Goal: Task Accomplishment & Management: Manage account settings

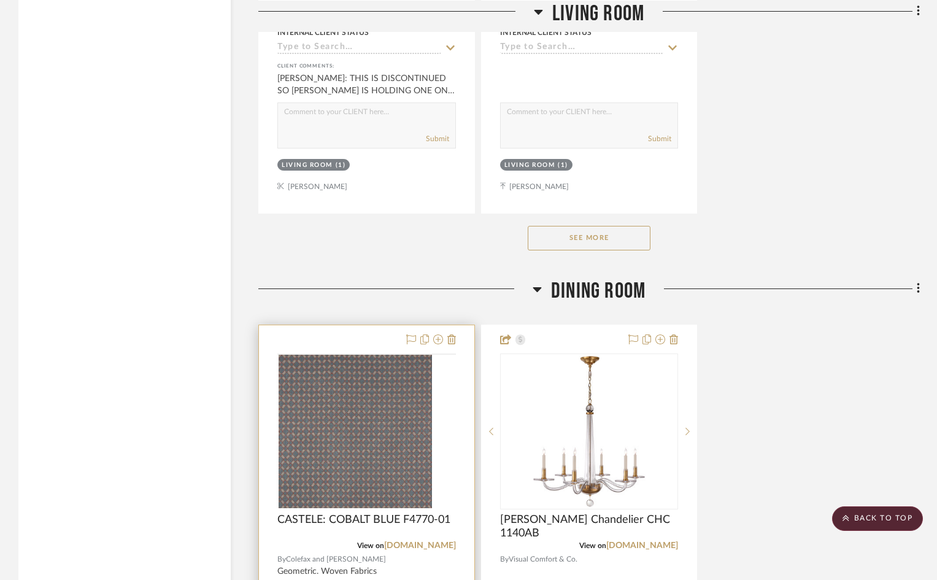
scroll to position [2026, 0]
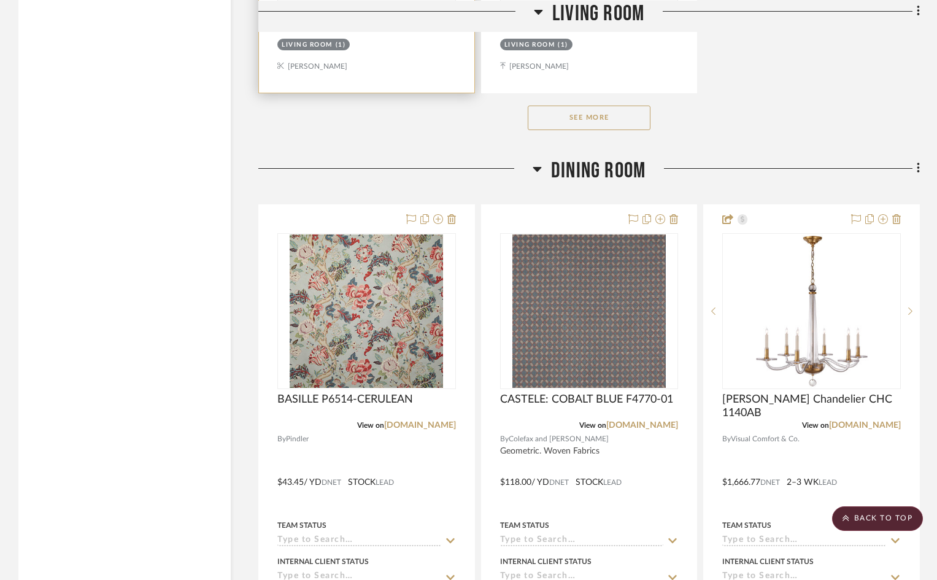
scroll to position [1903, 0]
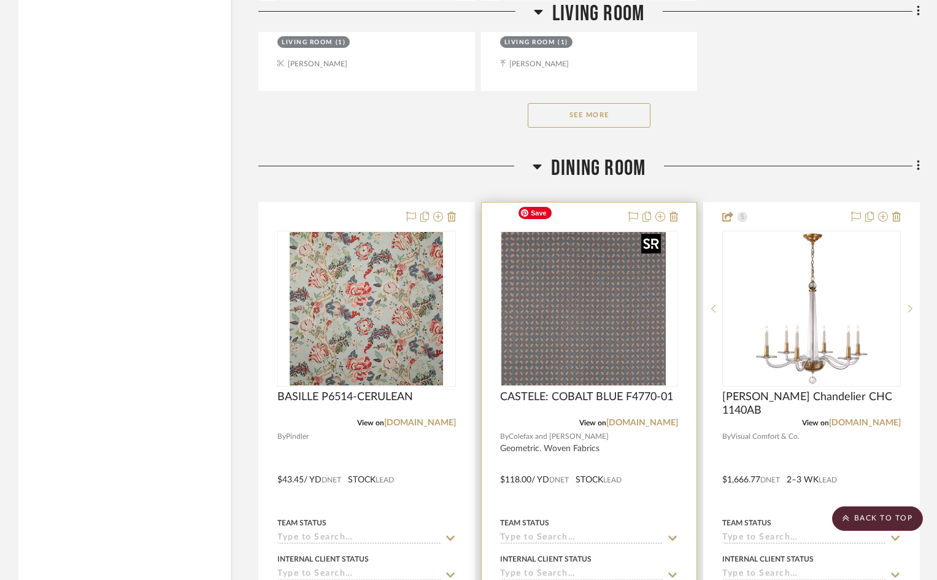
click at [592, 252] on img "0" at bounding box center [578, 308] width 153 height 153
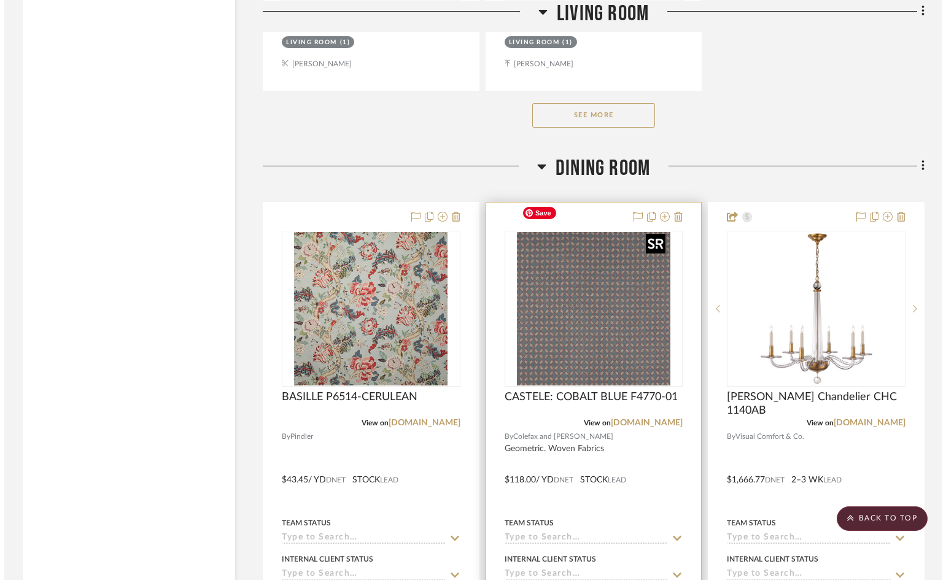
scroll to position [0, 0]
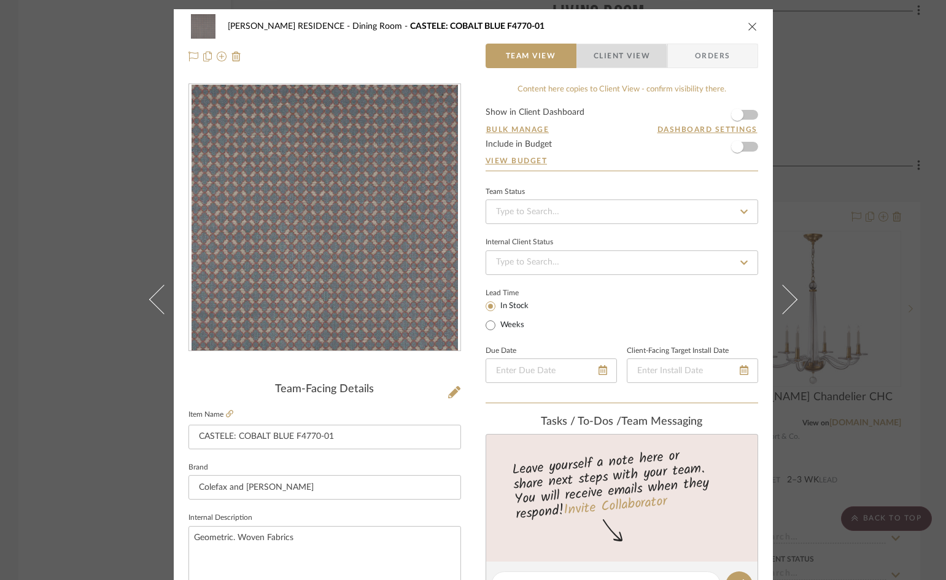
click at [609, 58] on span "Client View" at bounding box center [622, 56] width 56 height 25
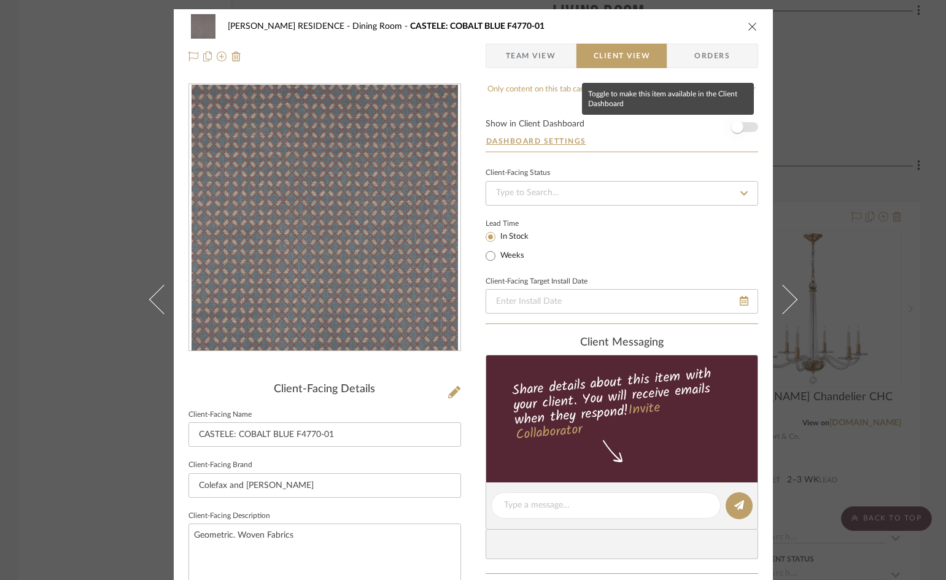
click at [731, 128] on span "button" at bounding box center [737, 127] width 12 height 12
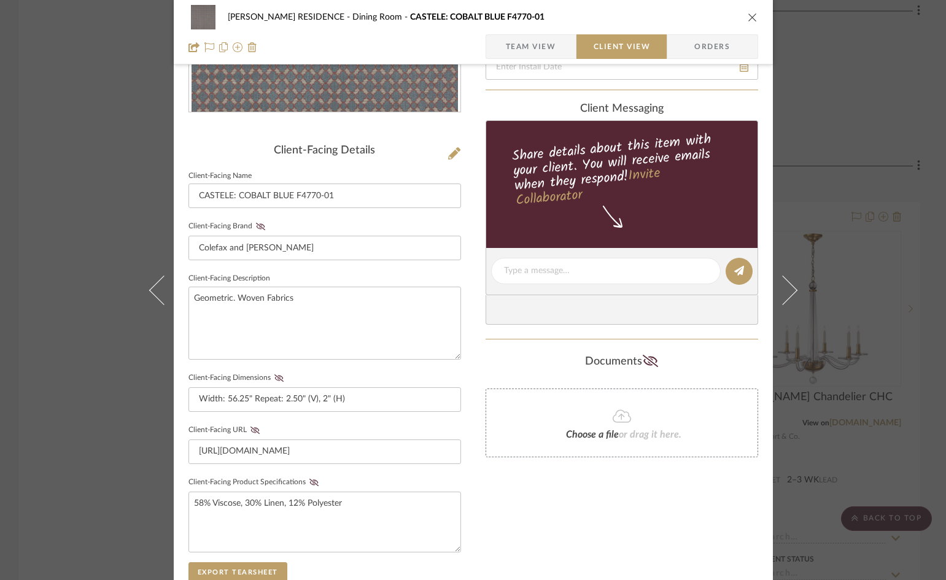
scroll to position [368, 0]
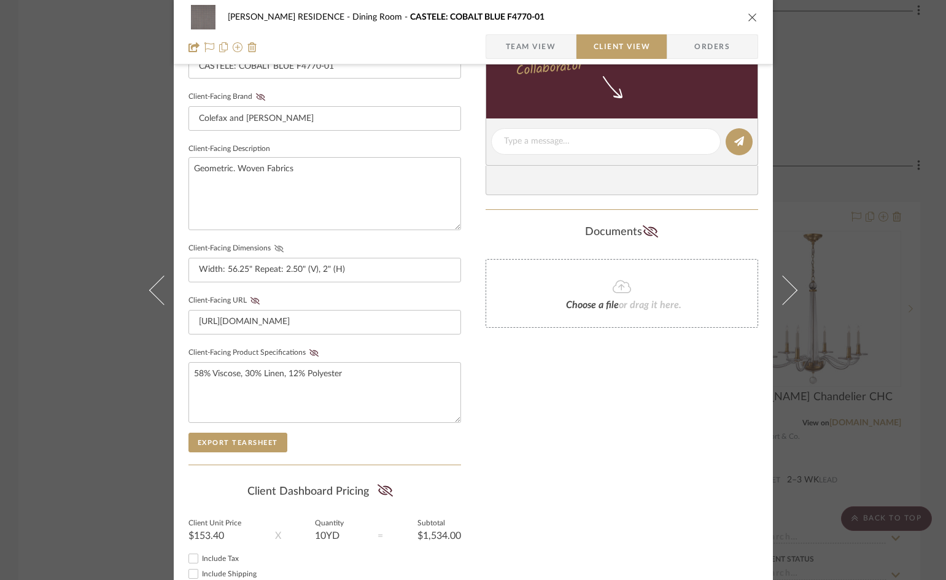
click at [275, 248] on icon at bounding box center [278, 248] width 9 height 7
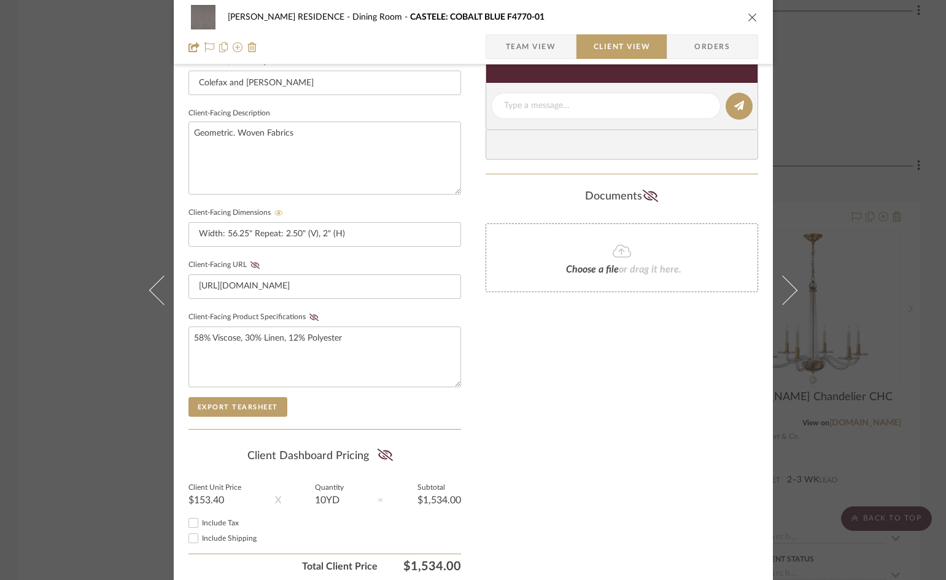
scroll to position [451, 0]
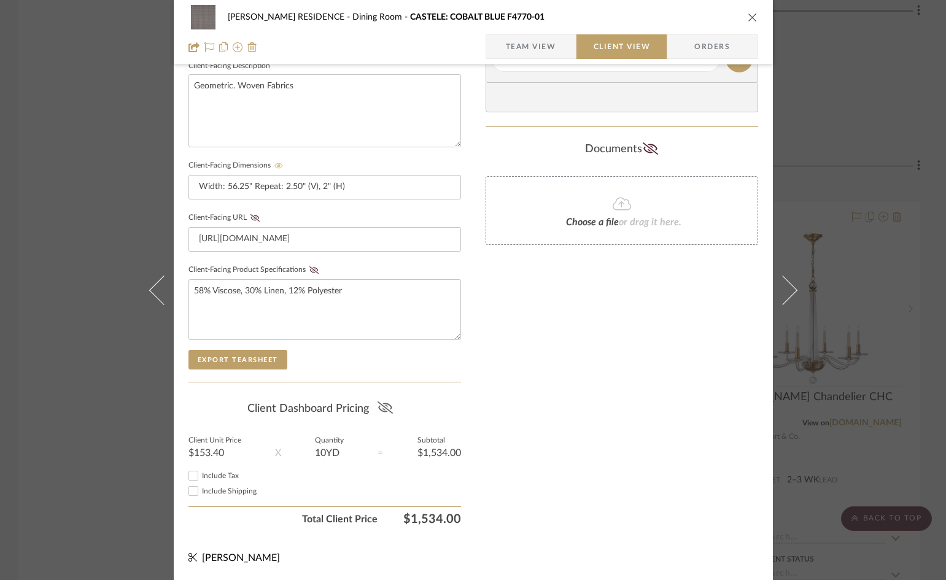
click at [382, 410] on icon at bounding box center [385, 407] width 15 height 12
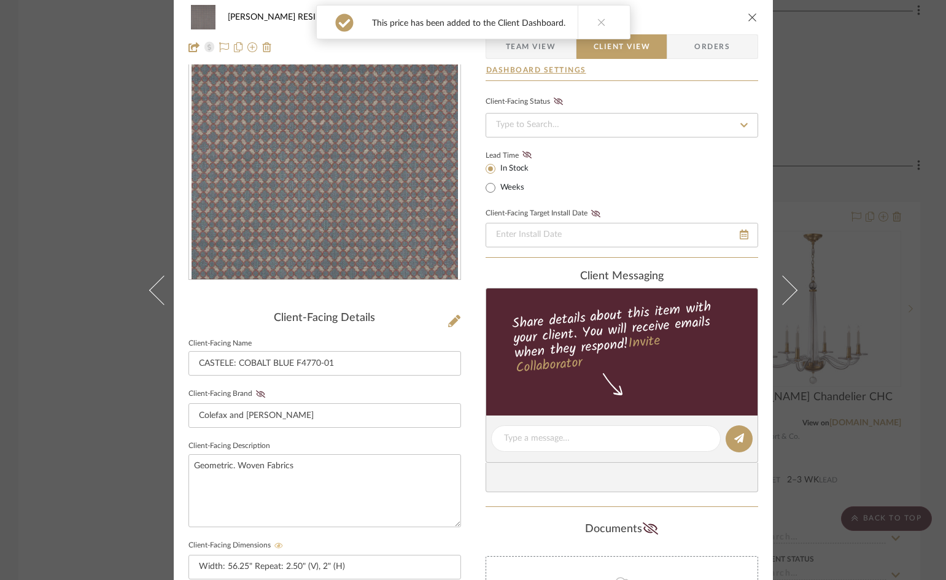
scroll to position [0, 0]
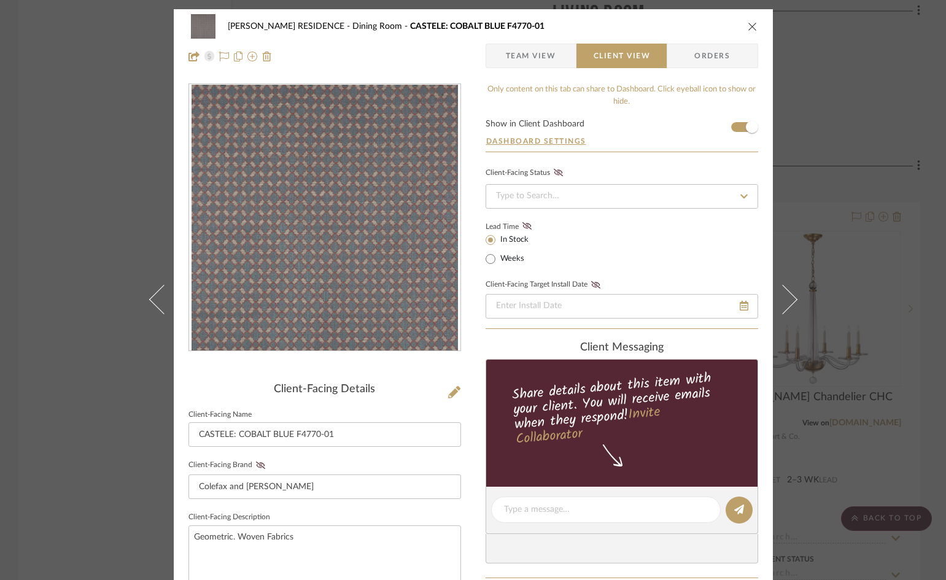
click at [748, 28] on icon "close" at bounding box center [753, 26] width 10 height 10
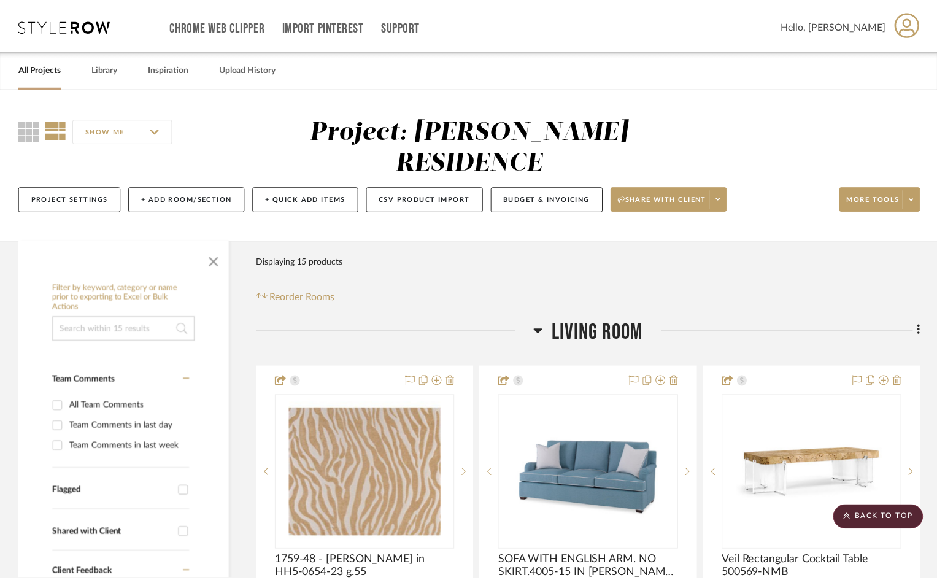
scroll to position [1903, 0]
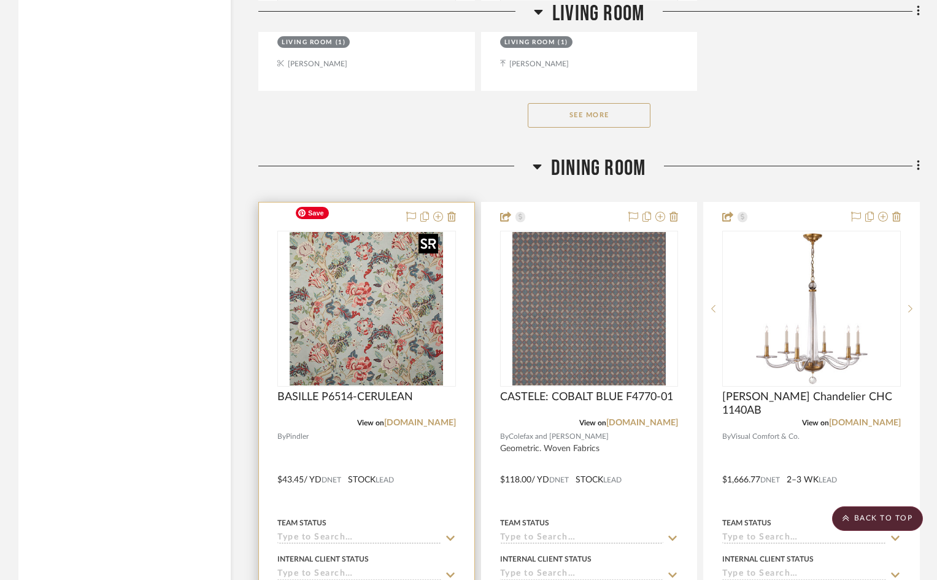
click at [370, 242] on img "0" at bounding box center [366, 308] width 153 height 153
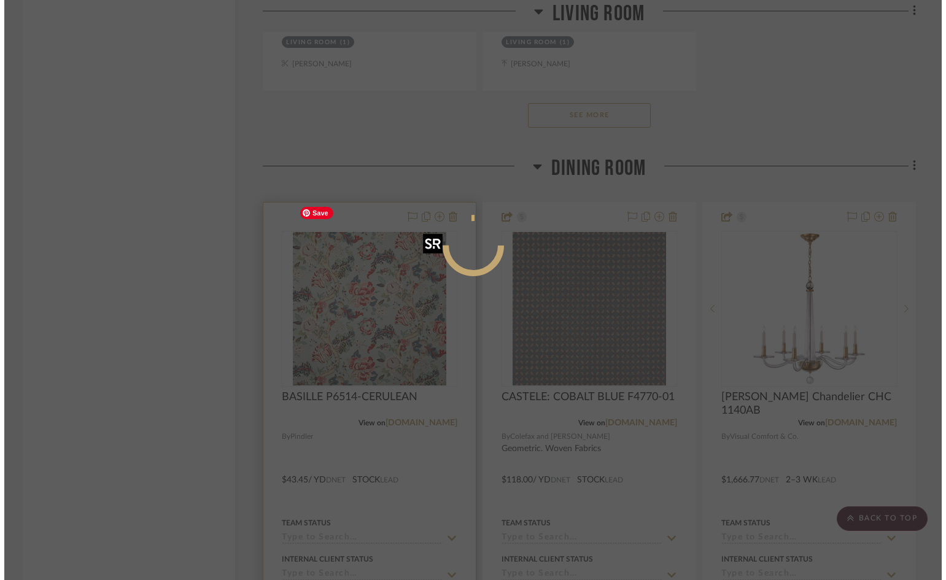
scroll to position [0, 0]
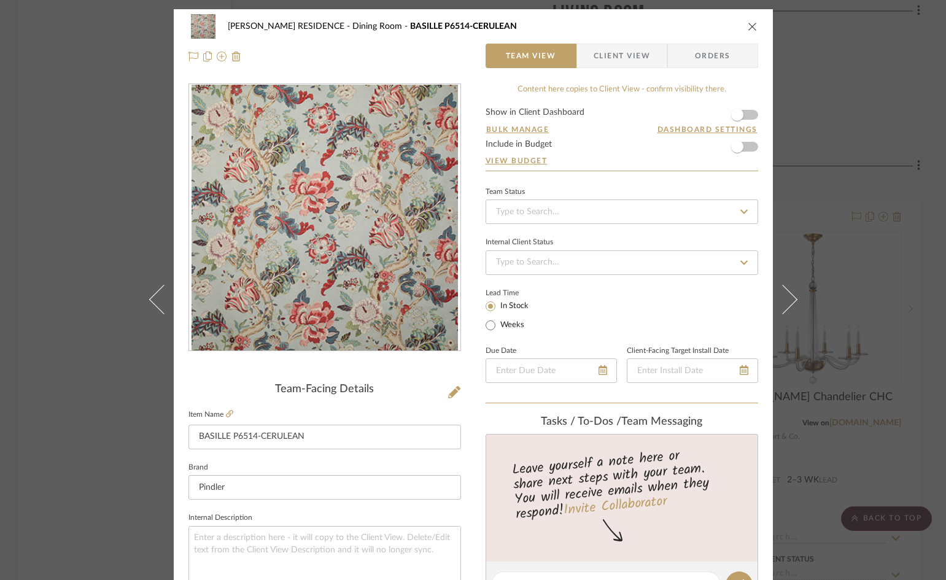
click at [622, 47] on span "Client View" at bounding box center [622, 56] width 56 height 25
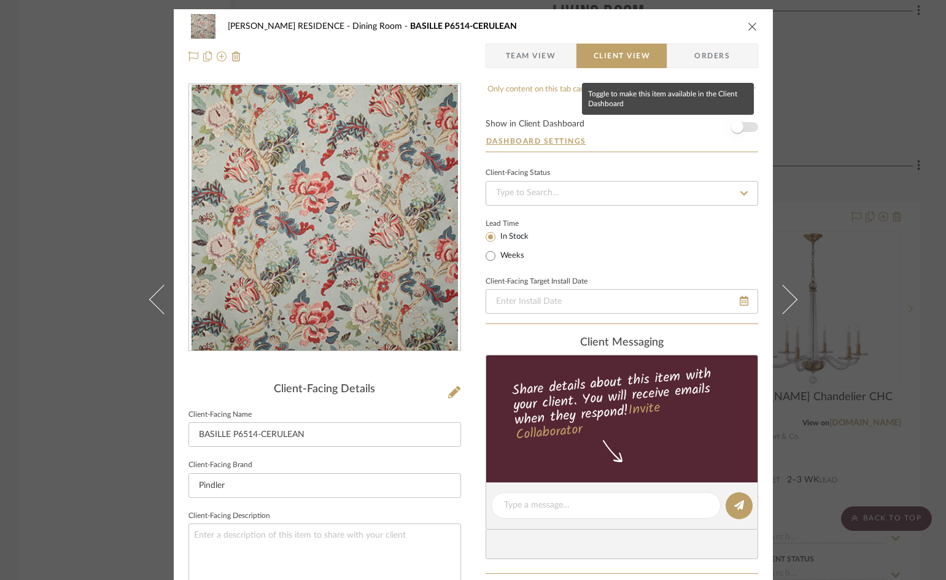
click at [732, 129] on span "button" at bounding box center [737, 127] width 12 height 12
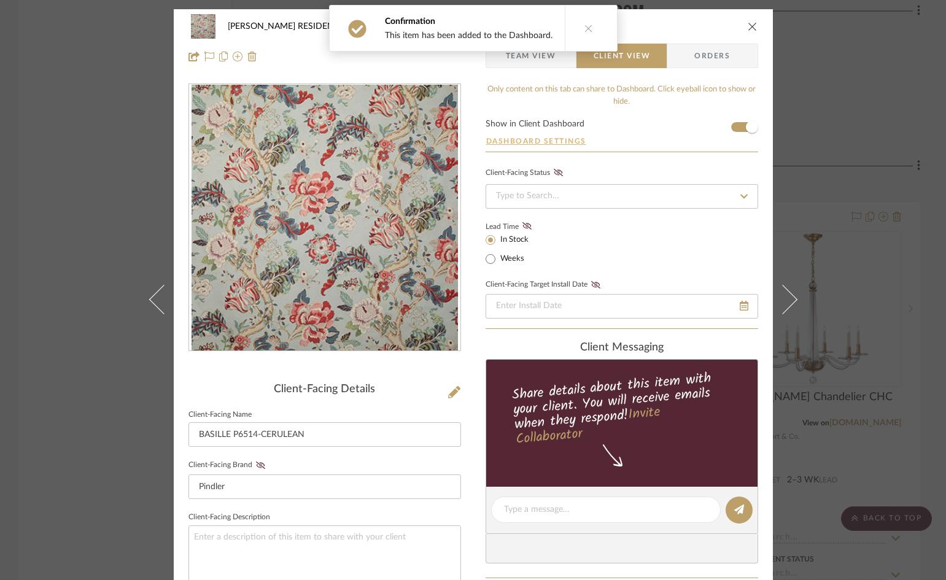
click at [518, 138] on button "Dashboard Settings" at bounding box center [536, 141] width 101 height 11
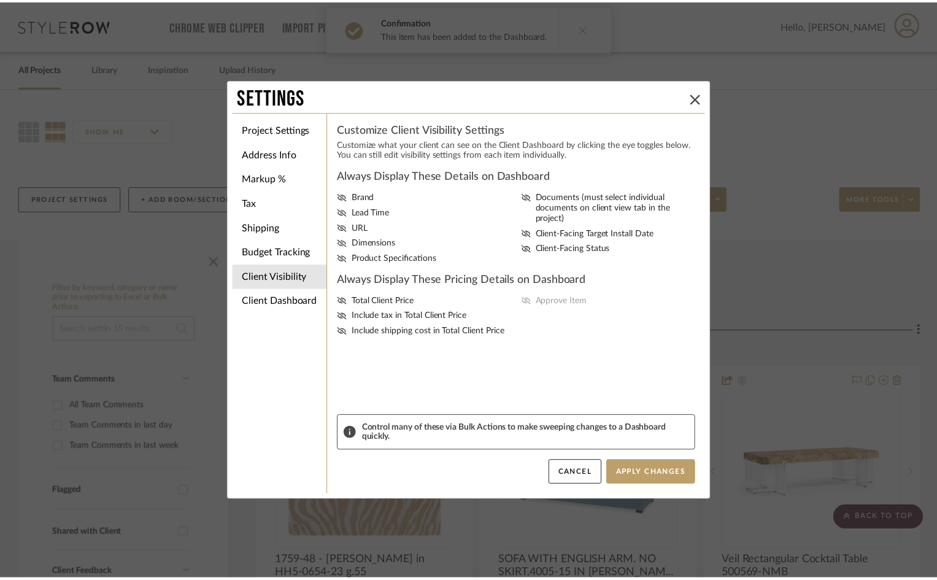
scroll to position [1903, 0]
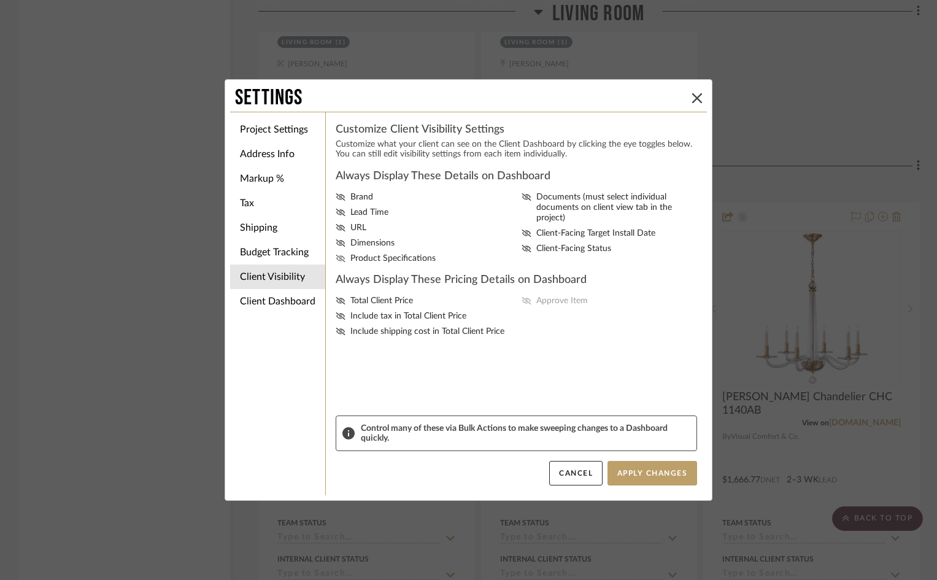
click at [338, 258] on icon at bounding box center [341, 258] width 10 height 7
click at [0, 0] on input "Product Specifications" at bounding box center [0, 0] width 0 height 0
click at [336, 241] on icon at bounding box center [341, 242] width 10 height 7
click at [0, 0] on input "Dimensions" at bounding box center [0, 0] width 0 height 0
click at [336, 211] on icon at bounding box center [340, 212] width 9 height 7
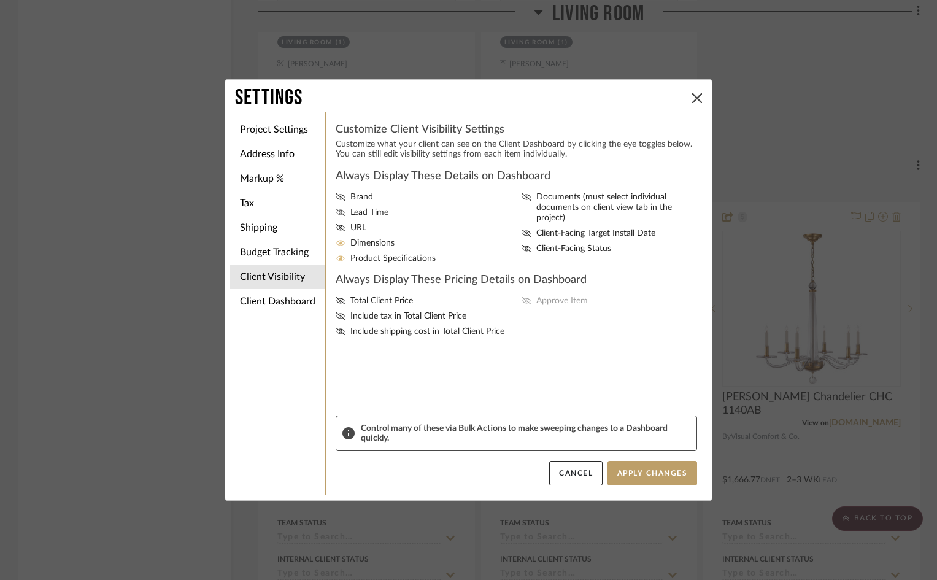
click at [0, 0] on input "Lead Time" at bounding box center [0, 0] width 0 height 0
click at [336, 300] on icon at bounding box center [341, 300] width 10 height 7
click at [0, 0] on input "Total Client Price" at bounding box center [0, 0] width 0 height 0
click at [647, 470] on button "Apply Changes" at bounding box center [653, 473] width 90 height 25
click at [274, 301] on li "Client Dashboard" at bounding box center [277, 301] width 95 height 25
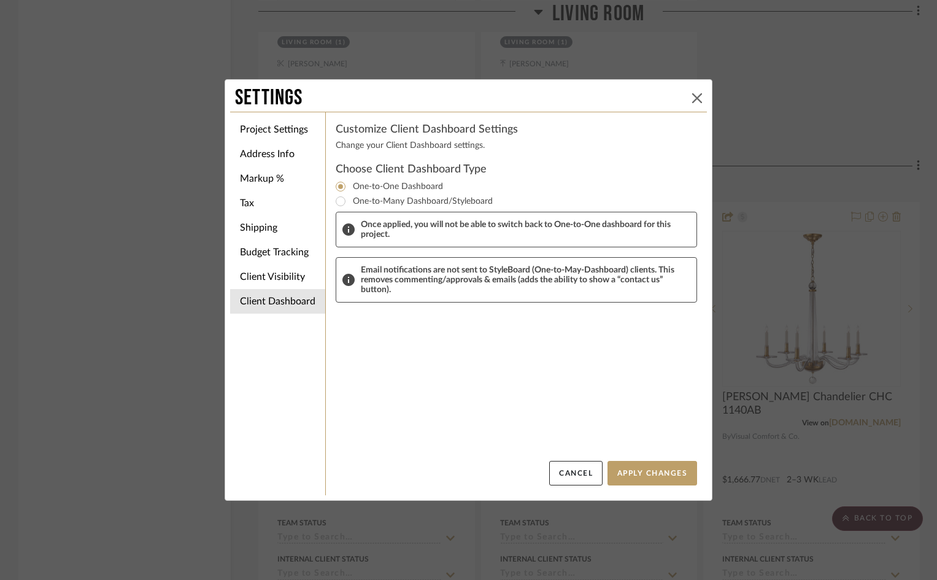
click at [696, 96] on icon at bounding box center [697, 98] width 10 height 10
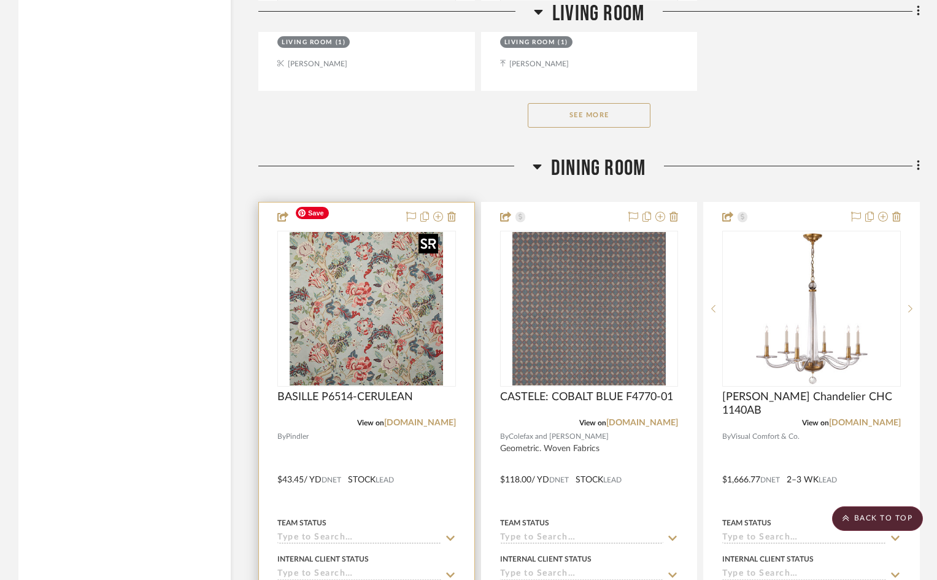
click at [357, 288] on img "0" at bounding box center [366, 308] width 153 height 153
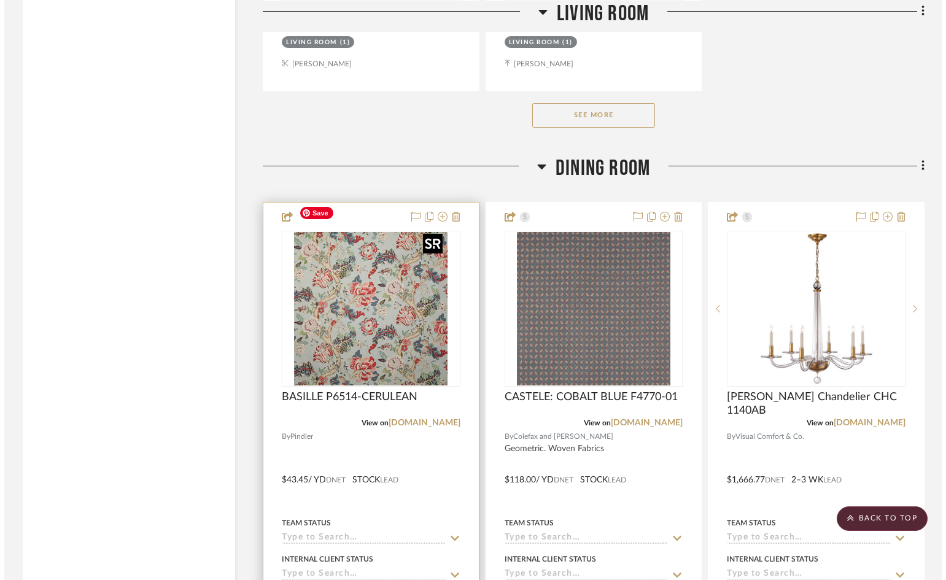
scroll to position [0, 0]
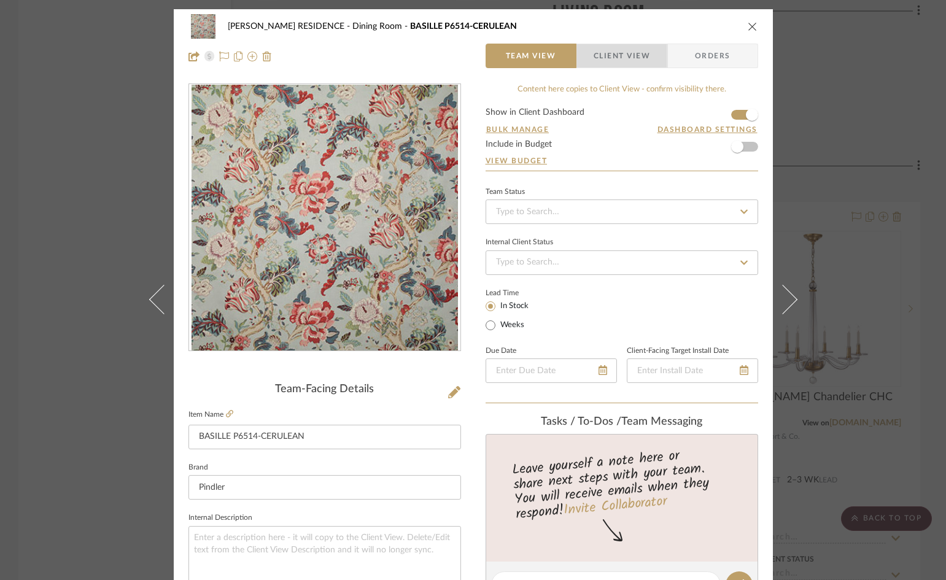
click at [640, 61] on span "Client View" at bounding box center [622, 56] width 56 height 25
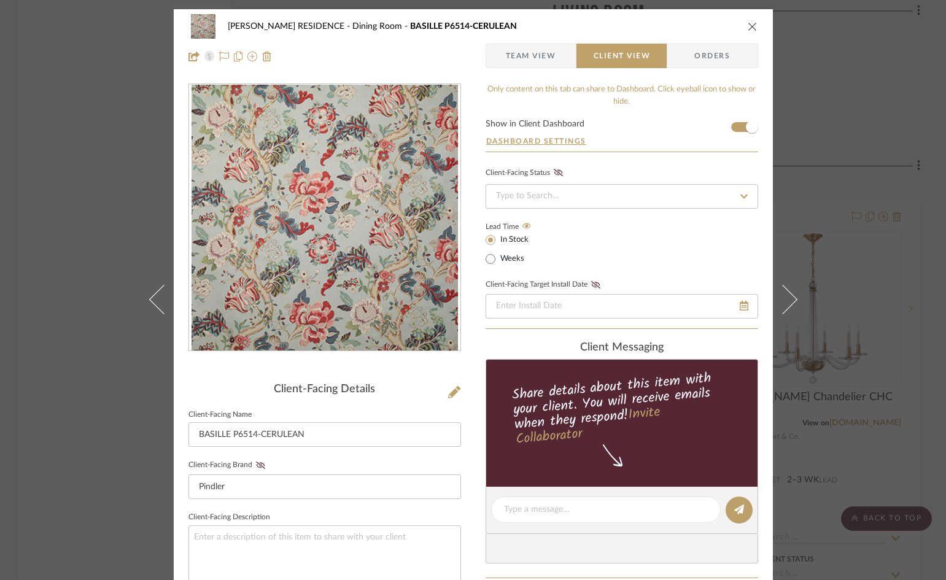
click at [751, 27] on icon "close" at bounding box center [753, 26] width 10 height 10
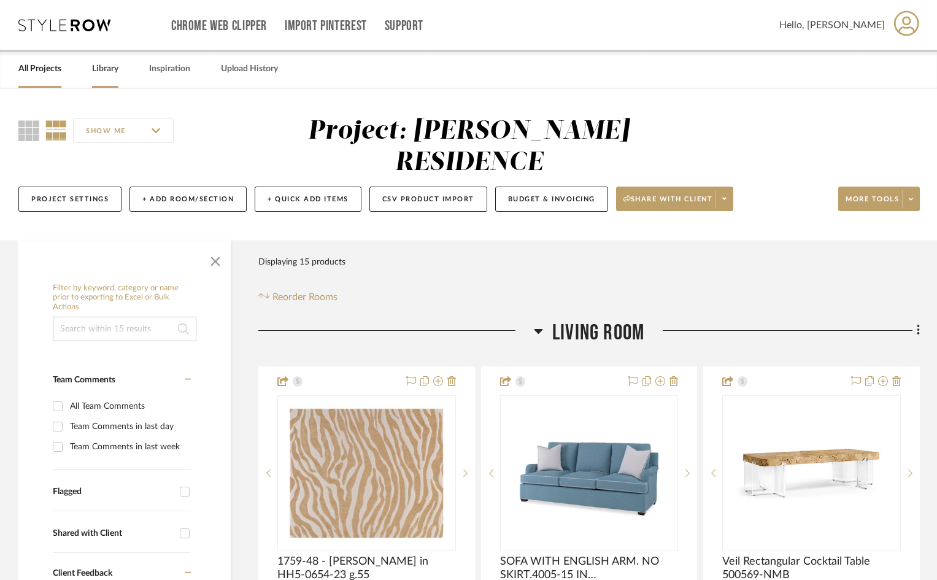
click at [104, 71] on link "Library" at bounding box center [105, 69] width 26 height 17
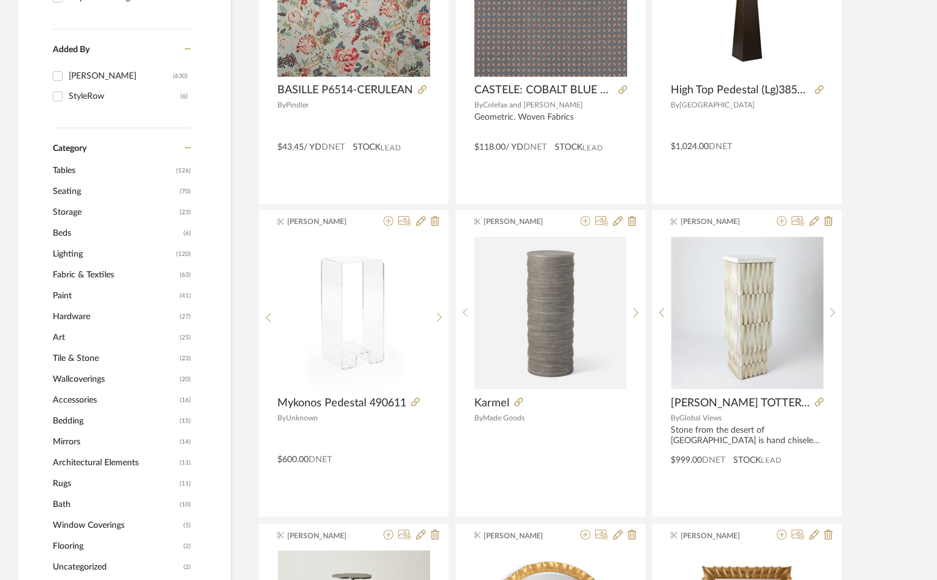
scroll to position [307, 0]
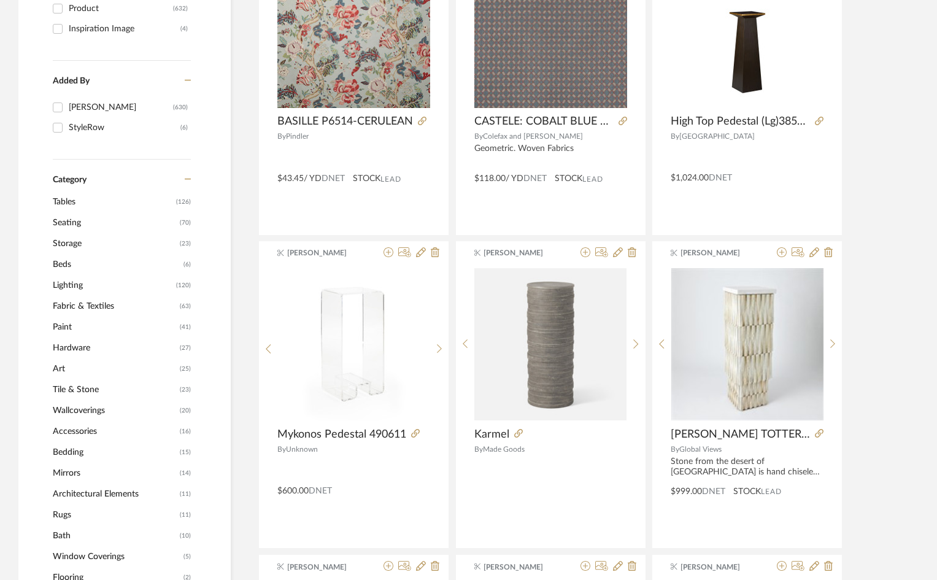
click at [96, 306] on span "Fabric & Textiles" at bounding box center [115, 306] width 124 height 21
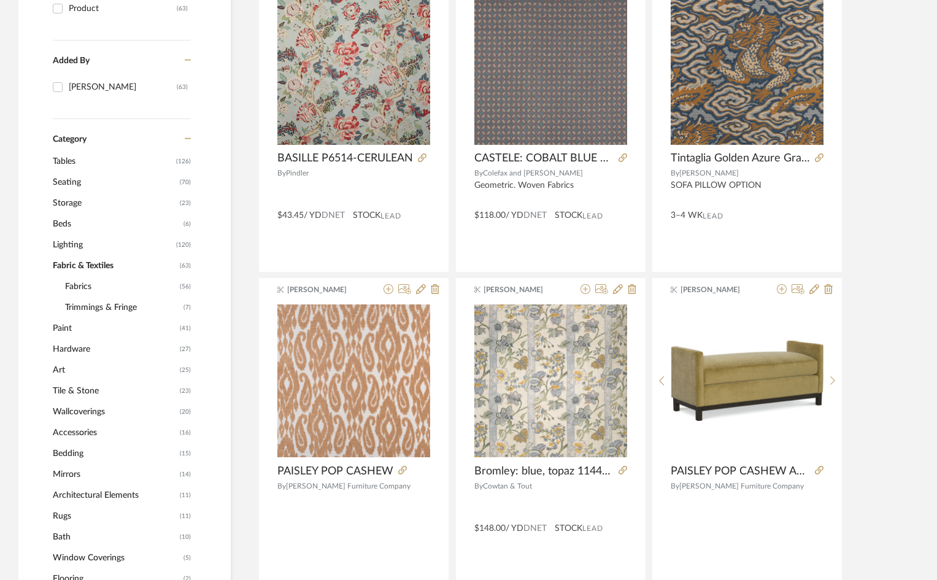
click at [82, 285] on span "Fabrics" at bounding box center [121, 286] width 112 height 21
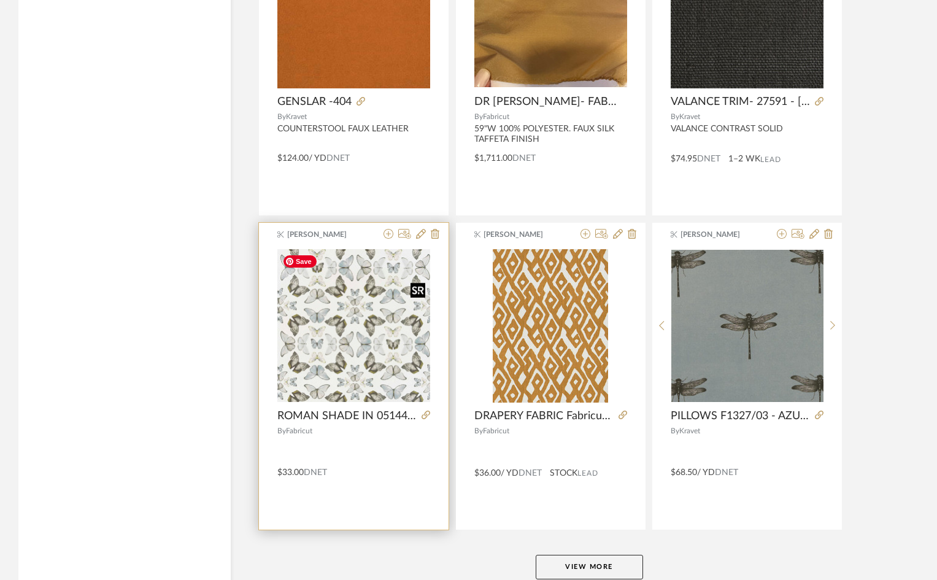
scroll to position [3601, 0]
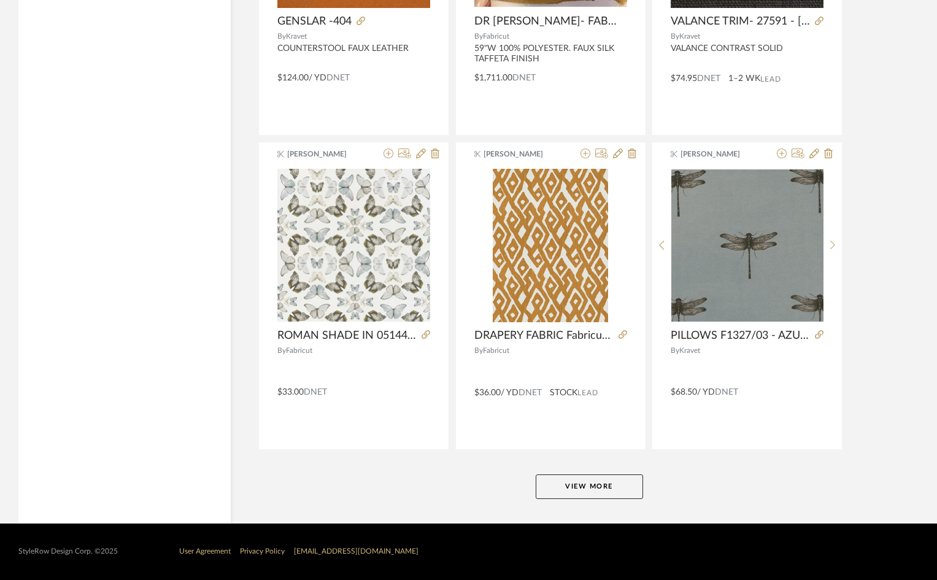
click at [599, 487] on button "View More" at bounding box center [589, 487] width 107 height 25
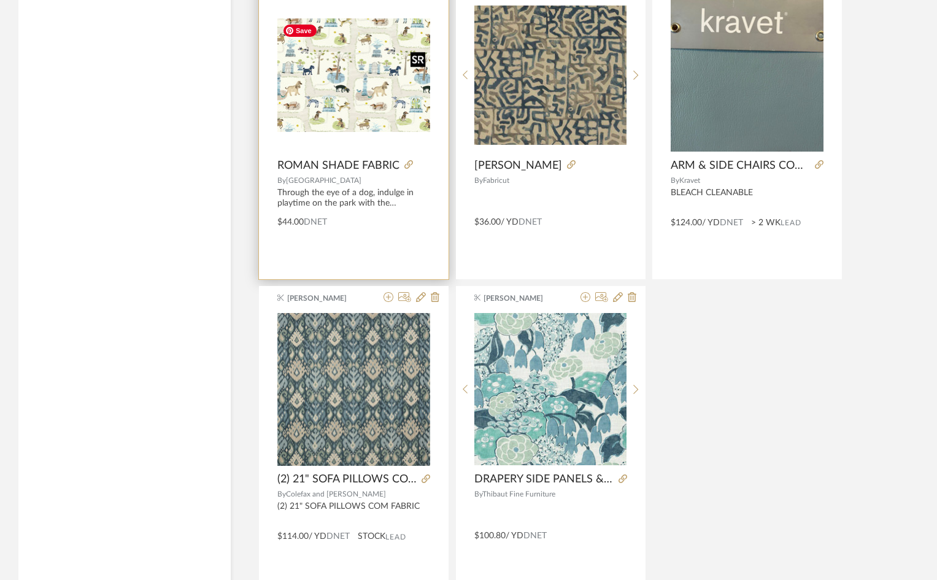
scroll to position [5750, 0]
